Goal: Task Accomplishment & Management: Use online tool/utility

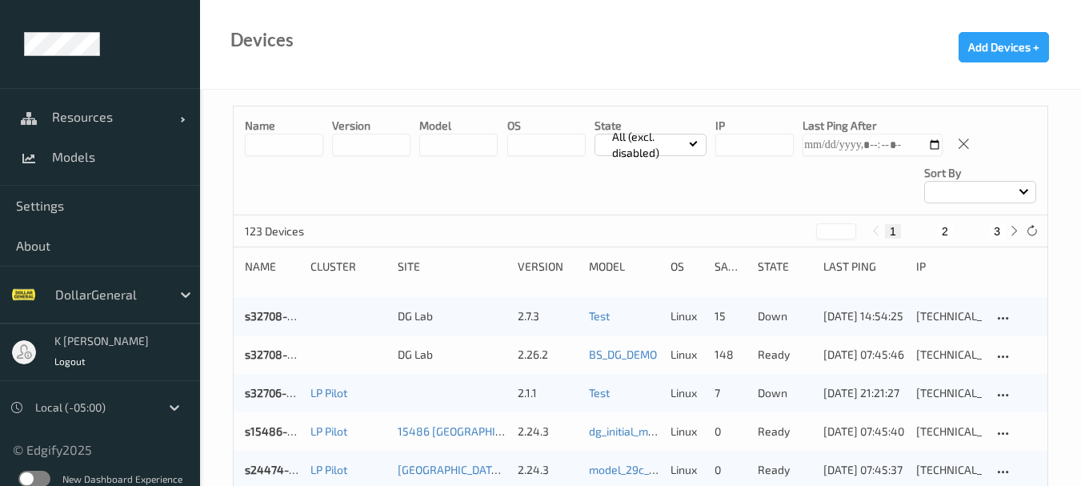
click at [269, 144] on input at bounding box center [284, 145] width 78 height 22
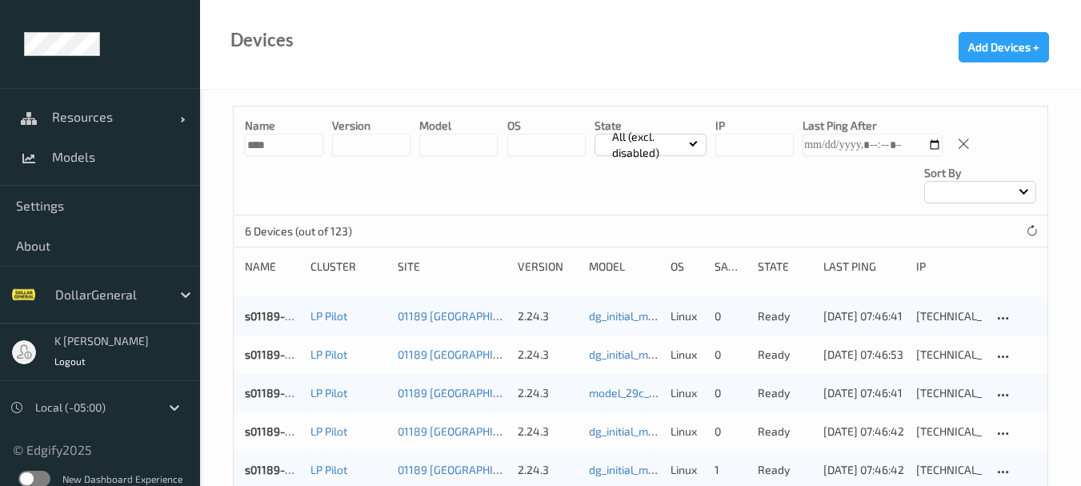
type input "****"
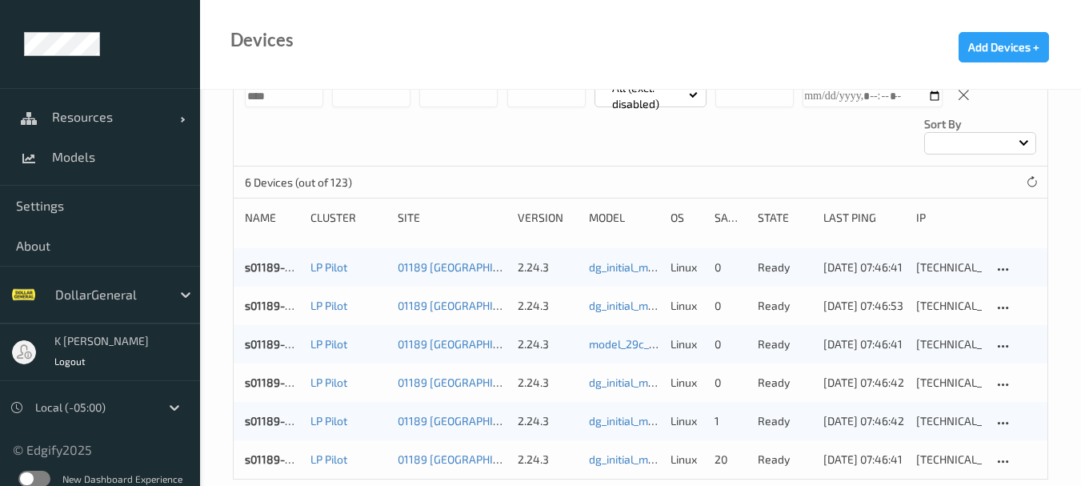
scroll to position [75, 0]
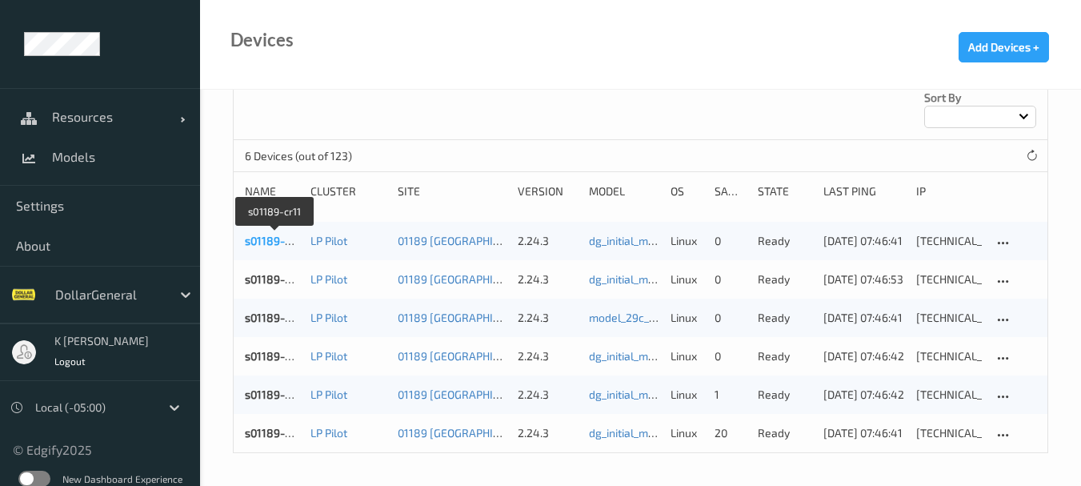
click at [270, 242] on link "s01189-cr11" at bounding box center [275, 241] width 60 height 14
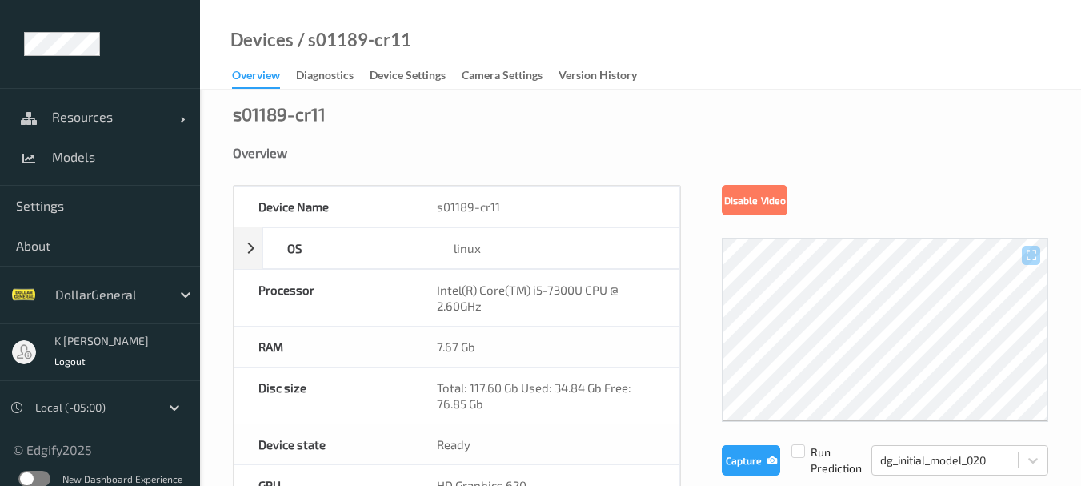
scroll to position [80, 0]
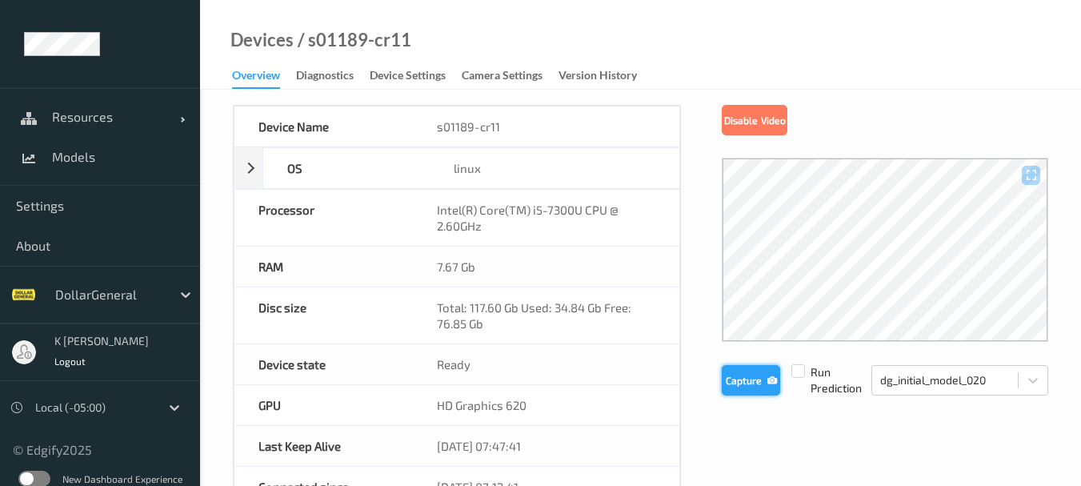
click at [747, 387] on button "Capture" at bounding box center [751, 380] width 58 height 30
click at [739, 385] on button "Capture" at bounding box center [751, 380] width 58 height 30
click at [750, 375] on button "Capture" at bounding box center [751, 380] width 58 height 30
click at [737, 381] on button "Capture" at bounding box center [751, 380] width 58 height 30
click at [739, 375] on button "Capture" at bounding box center [751, 380] width 58 height 30
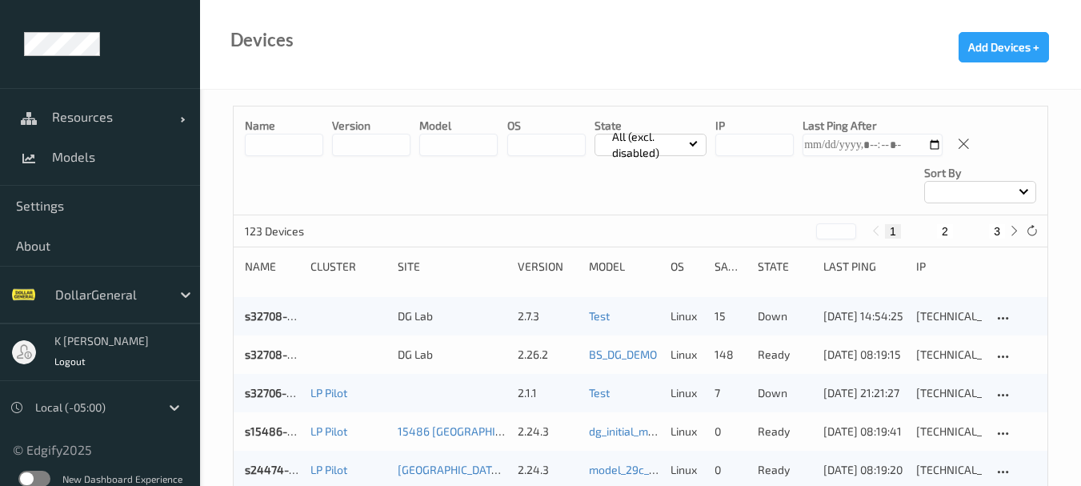
click at [278, 148] on input at bounding box center [284, 145] width 78 height 22
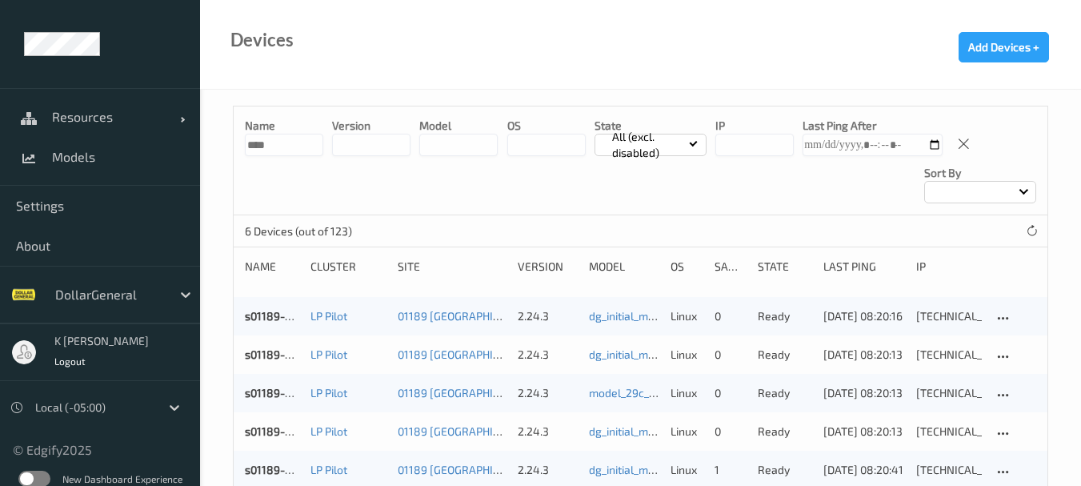
type input "****"
click at [271, 320] on link "s01189-cr11" at bounding box center [275, 316] width 60 height 14
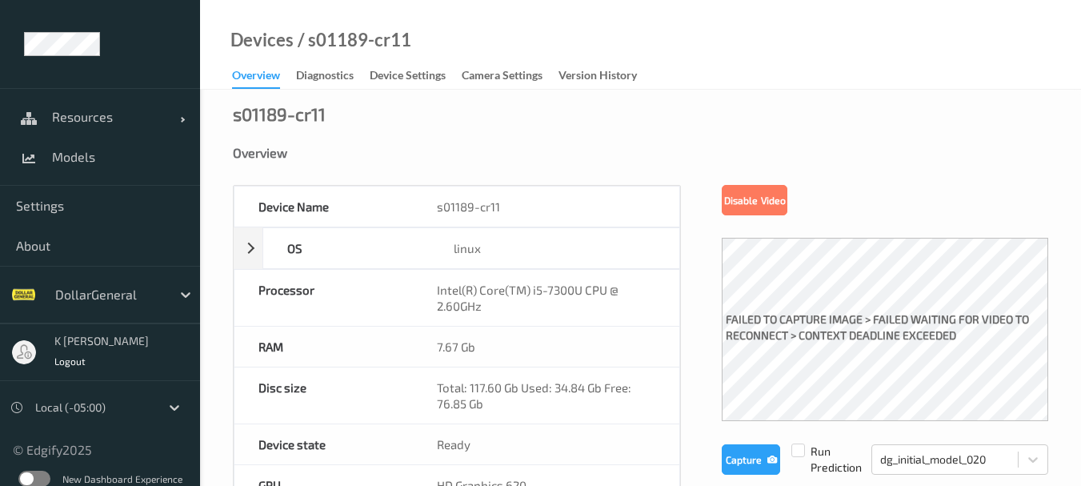
scroll to position [80, 0]
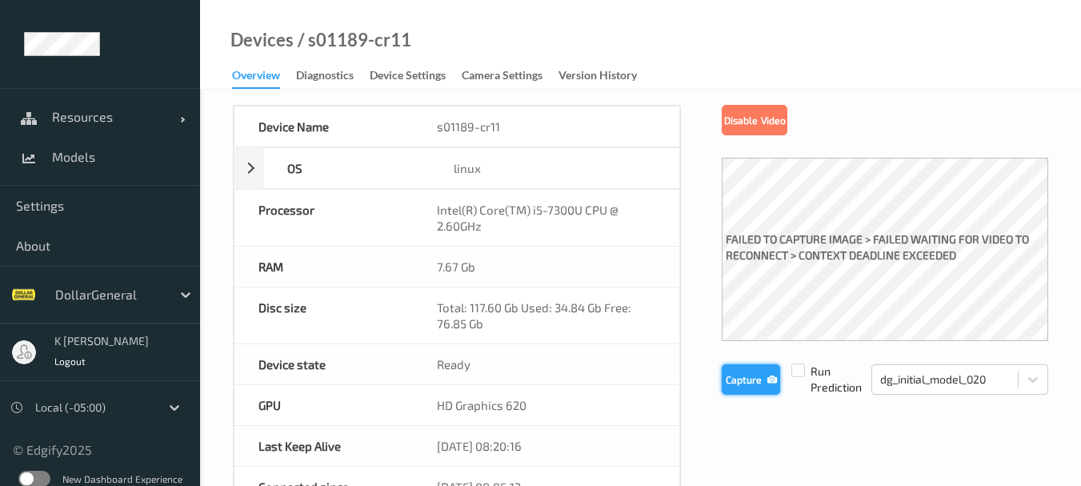
click at [735, 383] on button "Capture" at bounding box center [751, 379] width 58 height 30
click at [739, 379] on button "Capture" at bounding box center [751, 379] width 58 height 30
click at [742, 379] on button "Capture" at bounding box center [751, 379] width 58 height 30
click at [731, 379] on button "Capture" at bounding box center [751, 379] width 58 height 30
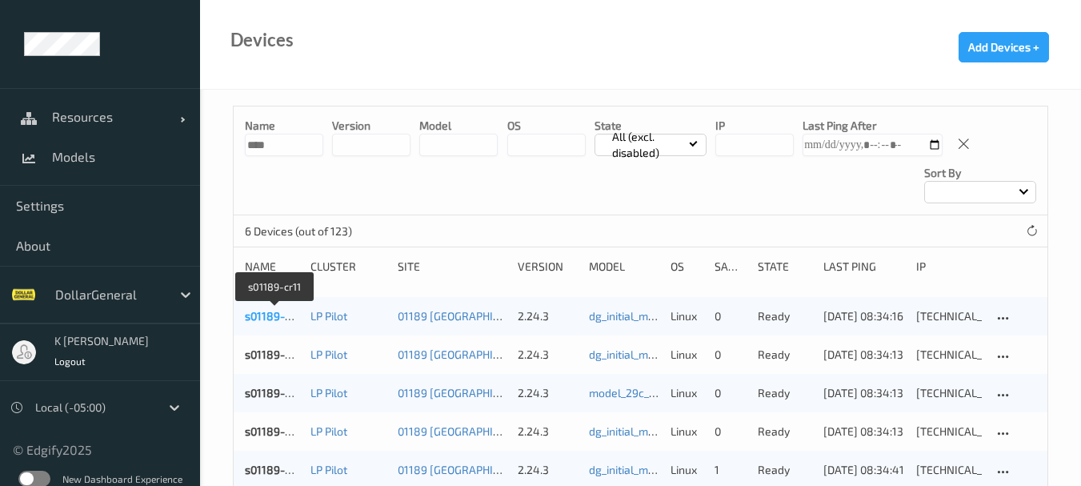
click at [271, 316] on link "s01189-cr11" at bounding box center [275, 316] width 60 height 14
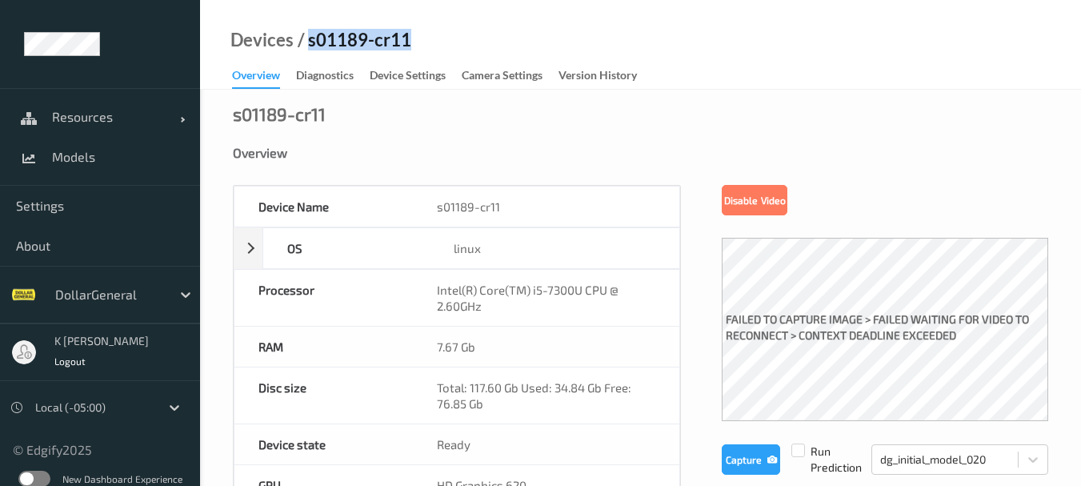
drag, startPoint x: 413, startPoint y: 36, endPoint x: 306, endPoint y: 43, distance: 107.5
click at [306, 43] on div "Devices / s01189-cr11 Overview Diagnostics Device Settings Camera Settings Vers…" at bounding box center [640, 45] width 881 height 90
copy div "s01189-cr11"
click at [740, 457] on button "Capture" at bounding box center [751, 459] width 58 height 30
